Goal: Task Accomplishment & Management: Manage account settings

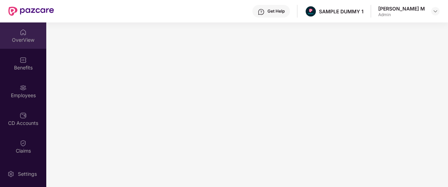
click at [25, 33] on img at bounding box center [23, 32] width 7 height 7
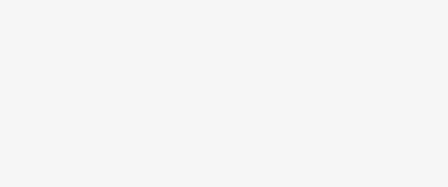
click at [429, 127] on body at bounding box center [224, 93] width 448 height 187
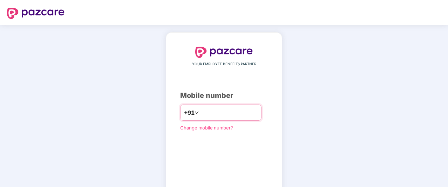
type input "**********"
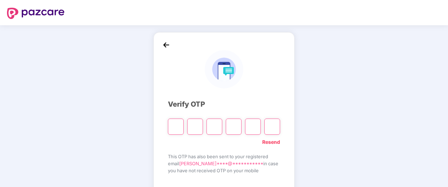
paste input "*"
type input "*"
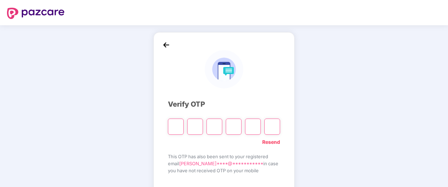
type input "*"
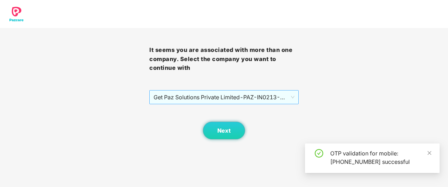
click at [226, 99] on span "Get Paz Solutions Private Limited - PAZ-IN0213 - EMPLOYEE" at bounding box center [224, 97] width 141 height 13
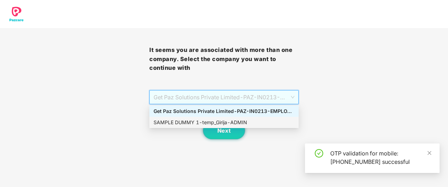
click at [216, 120] on div "SAMPLE DUMMY 1 - temp_Girija - ADMIN" at bounding box center [224, 123] width 141 height 8
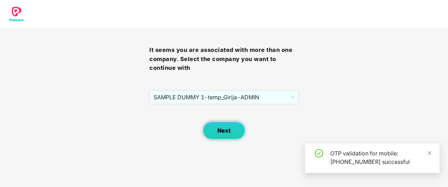
click at [220, 134] on span "Next" at bounding box center [224, 130] width 13 height 7
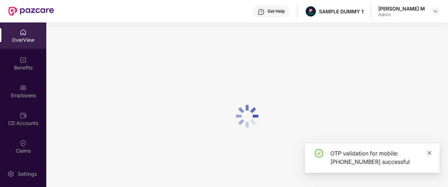
click at [429, 152] on icon "close" at bounding box center [430, 153] width 4 height 4
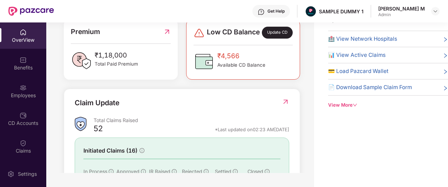
scroll to position [166, 0]
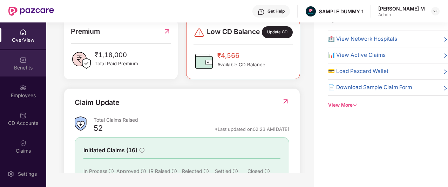
click at [18, 56] on div "Benefits" at bounding box center [23, 63] width 46 height 26
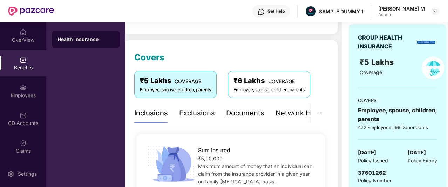
scroll to position [75, 0]
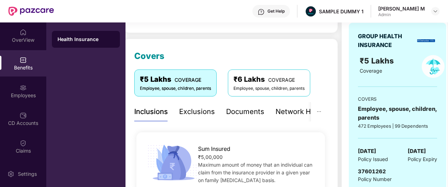
click at [195, 114] on div "Exclusions" at bounding box center [197, 111] width 36 height 11
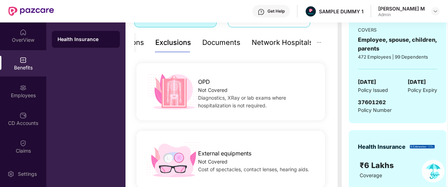
scroll to position [143, 0]
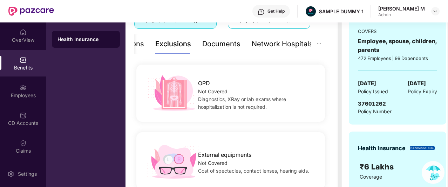
click at [209, 47] on div "Documents" at bounding box center [221, 44] width 38 height 11
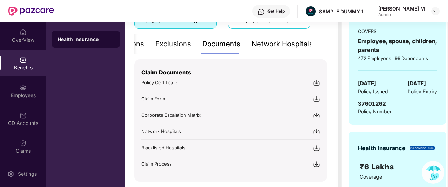
click at [275, 45] on div "Network Hospitals" at bounding box center [282, 44] width 61 height 11
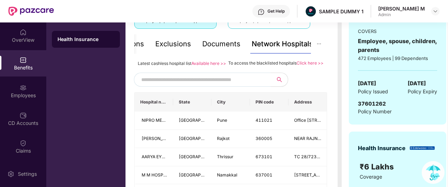
click at [179, 82] on input "text" at bounding box center [201, 79] width 120 height 11
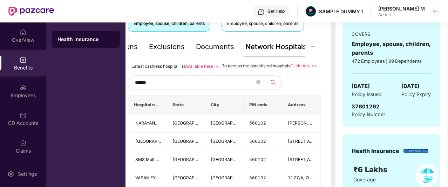
scroll to position [116, 0]
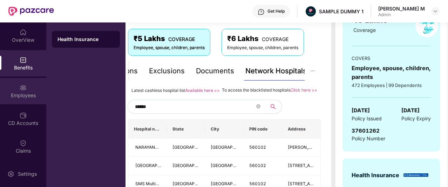
type input "******"
click at [29, 90] on div "Employees" at bounding box center [23, 91] width 46 height 26
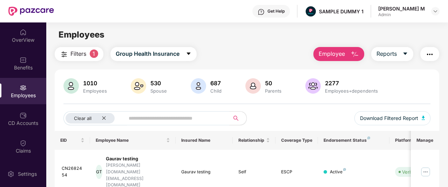
click at [339, 56] on span "Employee" at bounding box center [332, 53] width 26 height 9
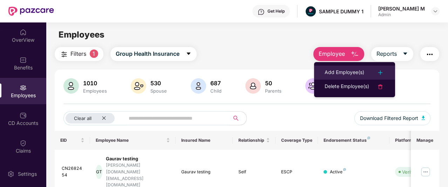
click at [341, 71] on div "Add Employee(s)" at bounding box center [345, 72] width 40 height 8
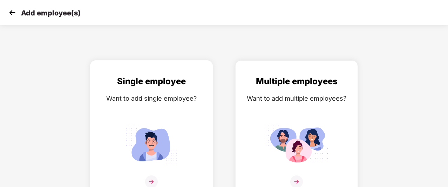
click at [160, 115] on div "Single employee Want to add single employee?" at bounding box center [152, 136] width 108 height 122
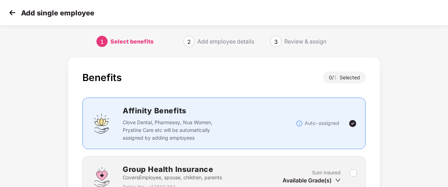
click at [353, 140] on div "Affinity Benefits Clove Dental, Pharmeasy, Nua Women, Prystine Care etc will be…" at bounding box center [224, 123] width 266 height 37
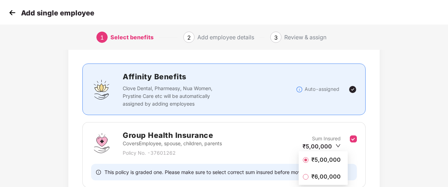
click at [331, 160] on span "₹5,00,000" at bounding box center [326, 160] width 35 height 8
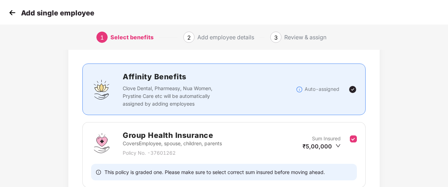
scroll to position [95, 0]
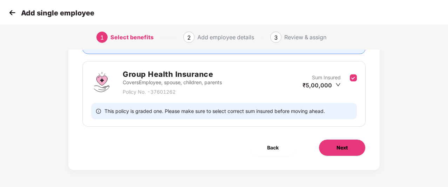
click at [338, 142] on button "Next" at bounding box center [342, 147] width 47 height 17
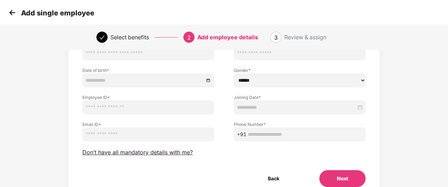
scroll to position [63, 0]
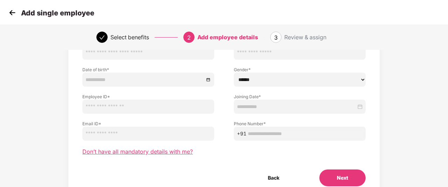
click at [103, 152] on span "Don’t have all mandatory details with me?" at bounding box center [137, 151] width 111 height 7
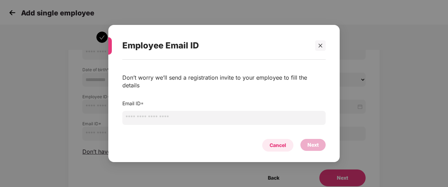
click at [271, 142] on div "Cancel" at bounding box center [278, 145] width 16 height 8
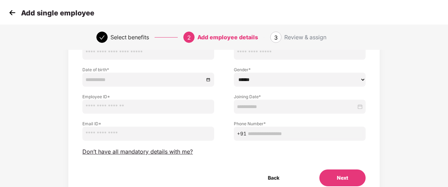
click at [13, 13] on img at bounding box center [12, 12] width 11 height 11
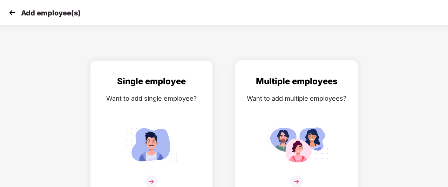
scroll to position [11, 0]
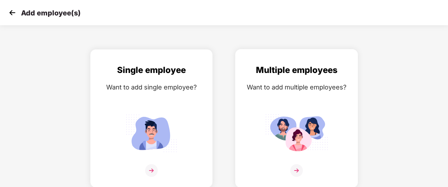
click at [296, 169] on img at bounding box center [297, 170] width 13 height 13
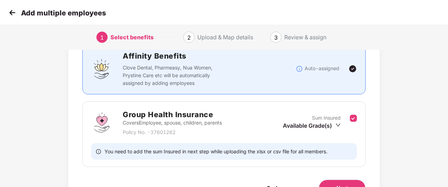
scroll to position [65, 0]
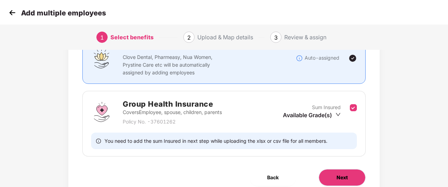
click at [349, 172] on button "Next" at bounding box center [342, 177] width 47 height 17
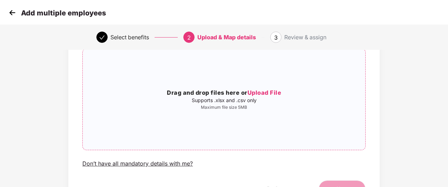
scroll to position [56, 0]
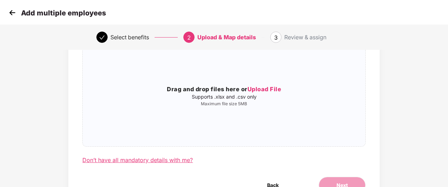
click at [154, 162] on div "Don’t have all mandatory details with me?" at bounding box center [137, 159] width 111 height 7
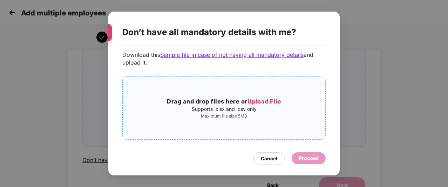
scroll to position [34, 0]
click at [275, 157] on div "Cancel" at bounding box center [269, 159] width 16 height 8
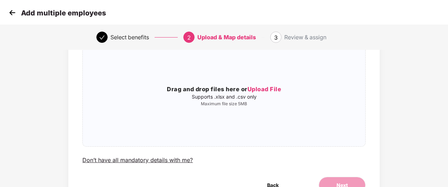
click at [13, 11] on img at bounding box center [12, 12] width 11 height 11
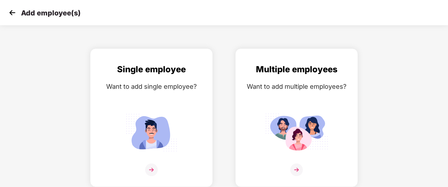
scroll to position [11, 0]
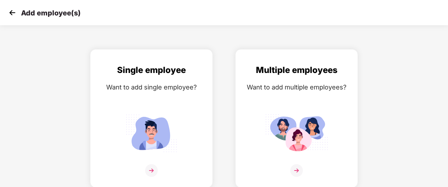
click at [13, 11] on img at bounding box center [12, 12] width 11 height 11
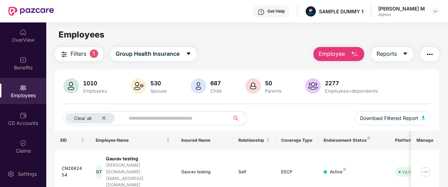
click at [21, 175] on div "Settings" at bounding box center [27, 174] width 23 height 7
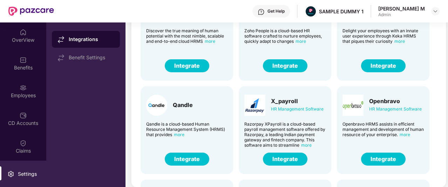
scroll to position [66, 0]
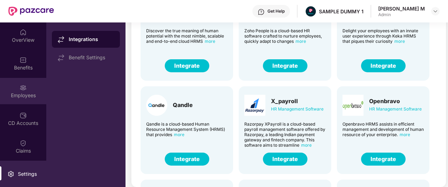
click at [26, 86] on div "Employees" at bounding box center [23, 91] width 46 height 26
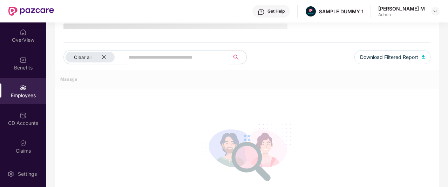
scroll to position [66, 0]
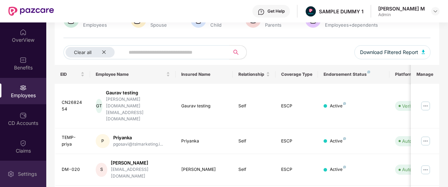
click at [29, 168] on div "Settings" at bounding box center [23, 174] width 46 height 26
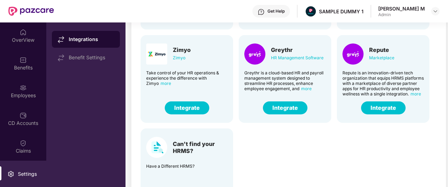
scroll to position [66, 0]
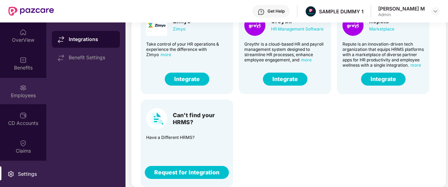
click at [19, 92] on div "Employees" at bounding box center [23, 95] width 46 height 7
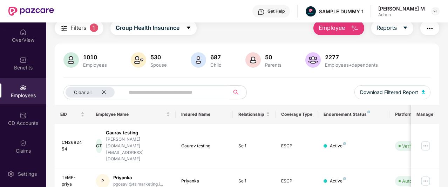
scroll to position [6, 0]
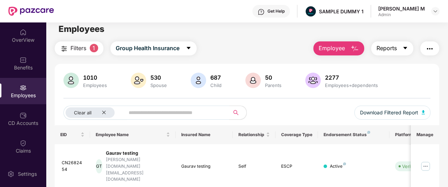
click at [392, 49] on span "Reports" at bounding box center [387, 48] width 20 height 9
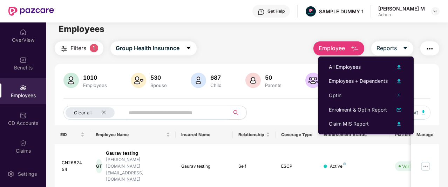
click at [436, 47] on button "button" at bounding box center [430, 48] width 19 height 14
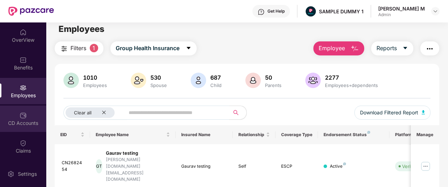
click at [18, 122] on div "CD Accounts" at bounding box center [23, 123] width 46 height 7
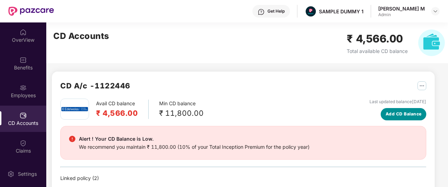
click at [406, 117] on span "Add CD Balance" at bounding box center [404, 114] width 36 height 7
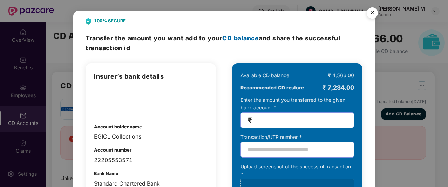
click at [372, 12] on img "Close" at bounding box center [373, 14] width 20 height 20
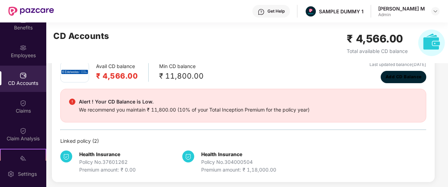
scroll to position [41, 0]
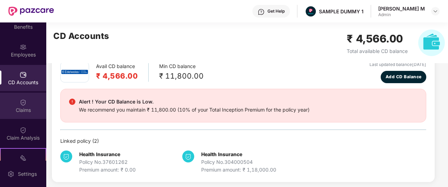
click at [22, 101] on img at bounding box center [23, 102] width 7 height 7
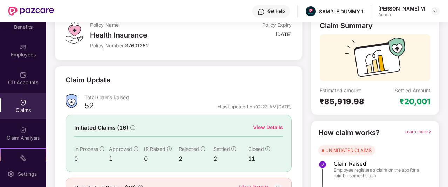
scroll to position [49, 0]
click at [267, 129] on div "View Details" at bounding box center [268, 127] width 30 height 8
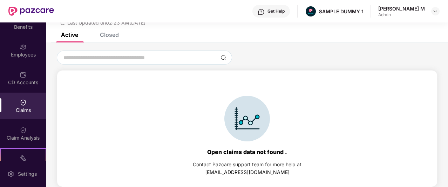
scroll to position [30, 0]
click at [111, 35] on div "Closed" at bounding box center [109, 34] width 19 height 7
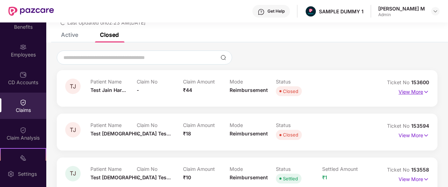
click at [420, 92] on p "View More" at bounding box center [414, 90] width 31 height 9
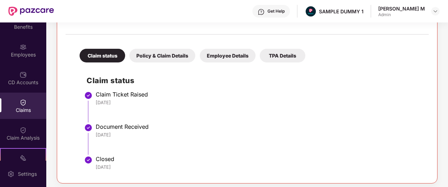
scroll to position [128, 0]
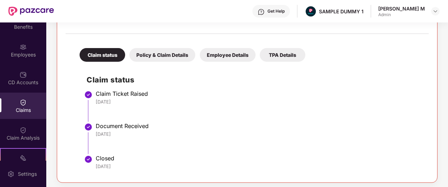
click at [149, 54] on div "Policy & Claim Details" at bounding box center [162, 55] width 66 height 14
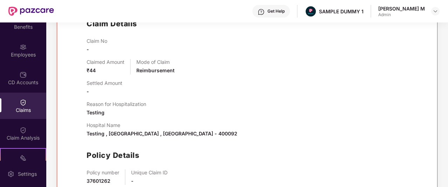
scroll to position [187, 0]
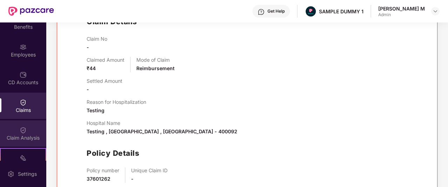
click at [18, 135] on div "Claim Analysis" at bounding box center [23, 137] width 46 height 7
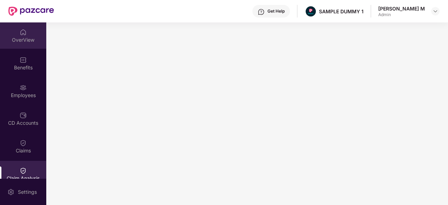
click at [22, 39] on div "OverView" at bounding box center [23, 39] width 46 height 7
